Goal: Information Seeking & Learning: Learn about a topic

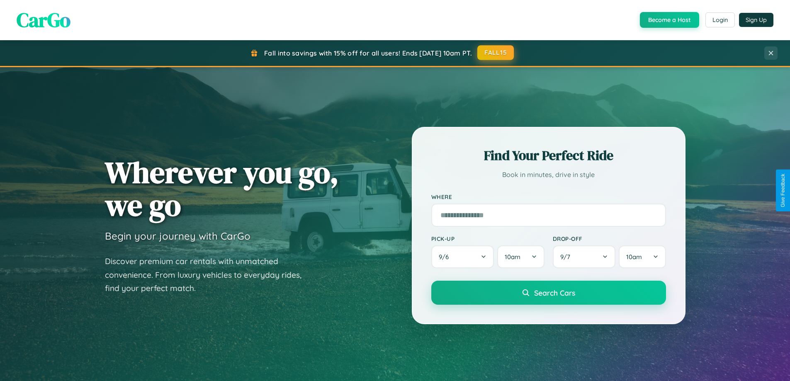
click at [496, 53] on button "FALL15" at bounding box center [495, 52] width 36 height 15
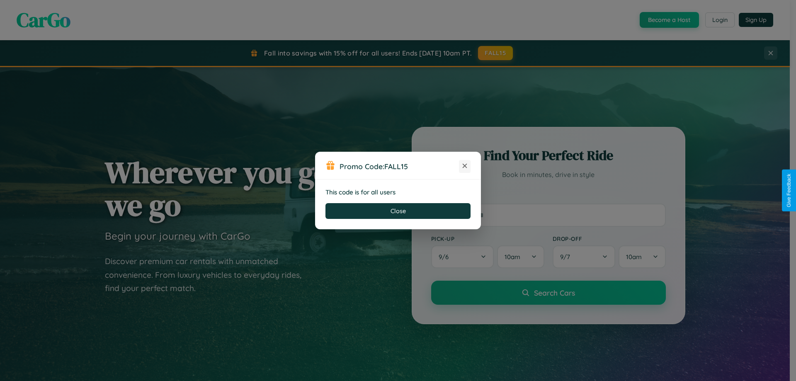
click at [465, 166] on icon at bounding box center [464, 166] width 8 height 8
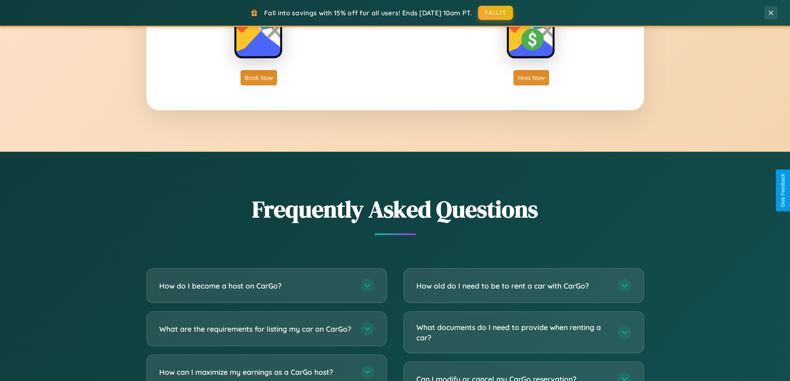
scroll to position [1595, 0]
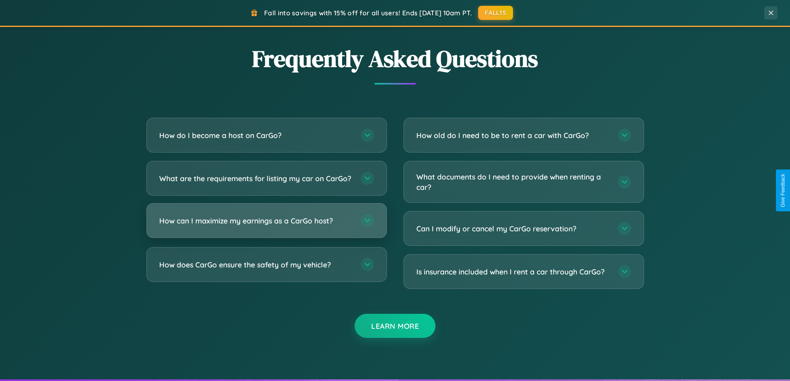
click at [266, 226] on h3 "How can I maximize my earnings as a CarGo host?" at bounding box center [255, 221] width 193 height 10
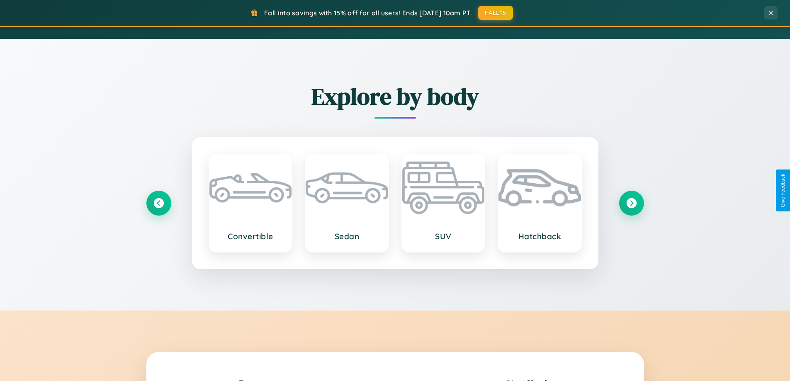
scroll to position [570, 0]
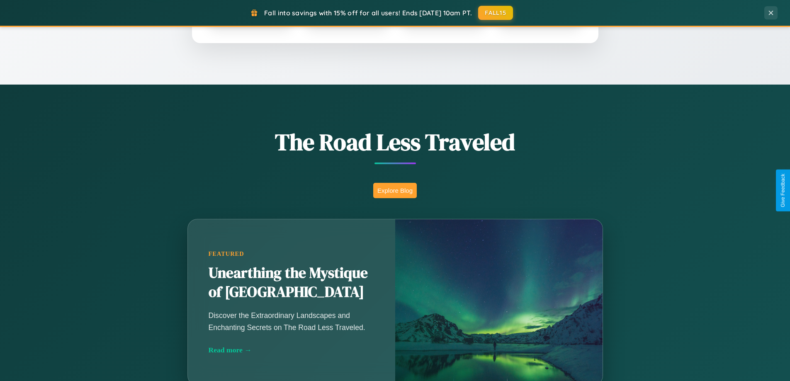
click at [395, 190] on button "Explore Blog" at bounding box center [395, 190] width 44 height 15
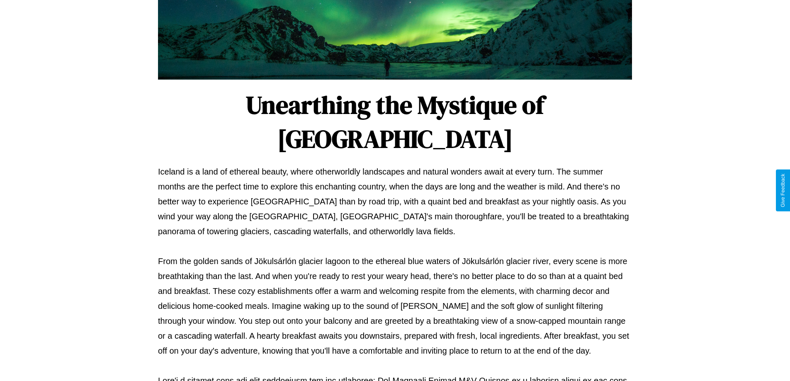
scroll to position [268, 0]
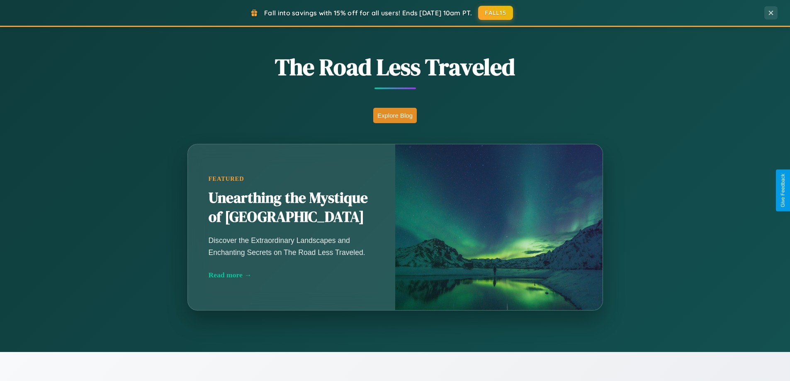
scroll to position [570, 0]
